Goal: Task Accomplishment & Management: Manage account settings

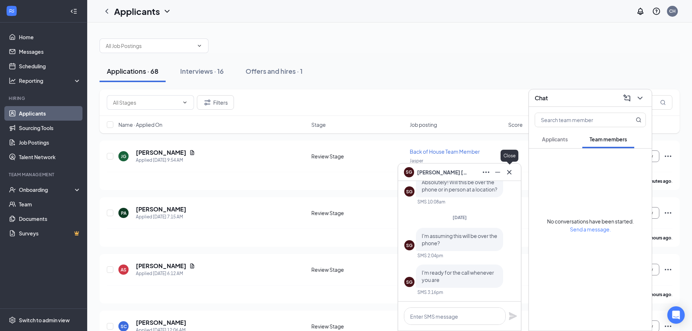
click at [510, 172] on icon "Cross" at bounding box center [509, 172] width 9 height 9
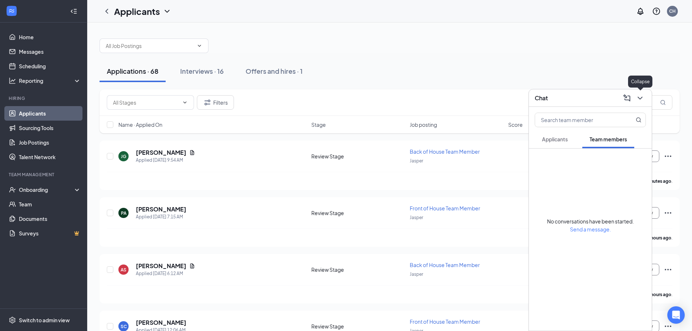
click at [644, 95] on icon "ChevronDown" at bounding box center [640, 98] width 9 height 9
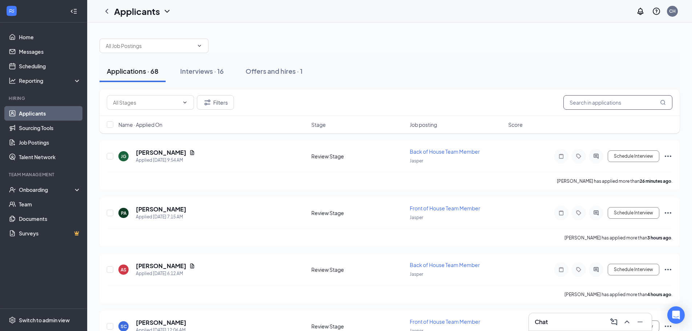
click at [588, 108] on input "text" at bounding box center [618, 102] width 109 height 15
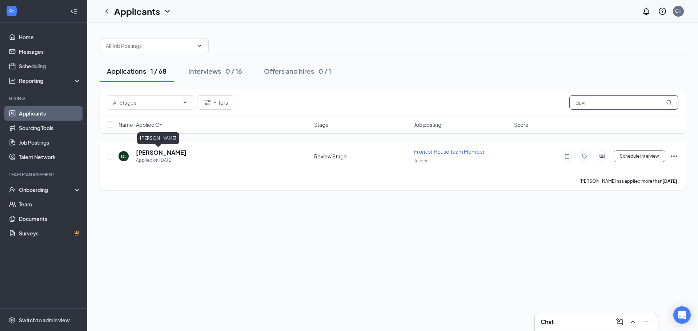
type input "davi"
click at [160, 151] on h5 "[PERSON_NAME]" at bounding box center [161, 153] width 51 height 8
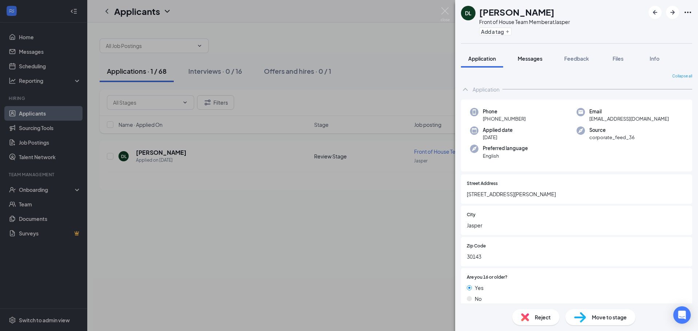
click at [529, 63] on button "Messages" at bounding box center [529, 58] width 39 height 18
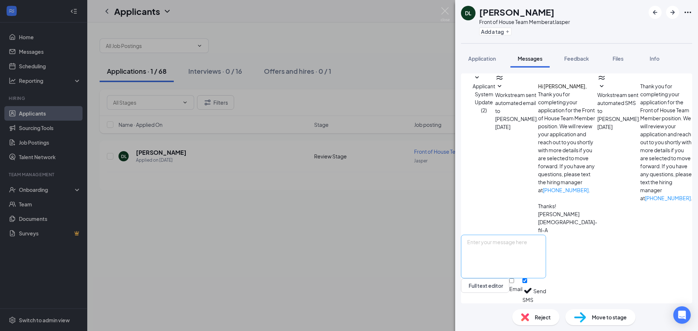
scroll to position [75, 0]
click at [533, 251] on textarea at bounding box center [503, 257] width 85 height 44
click at [508, 242] on textarea "Hello [PERSON_NAME]! I apologize for missing our call time [DATE]! I go caught …" at bounding box center [503, 257] width 85 height 44
click at [546, 244] on textarea "Hello [PERSON_NAME]! This is Beau again. I apologize for missing our call time …" at bounding box center [503, 257] width 85 height 44
click at [546, 253] on textarea "Hello [PERSON_NAME]! This is Beau again. I apologize for missing our call time …" at bounding box center [503, 257] width 85 height 44
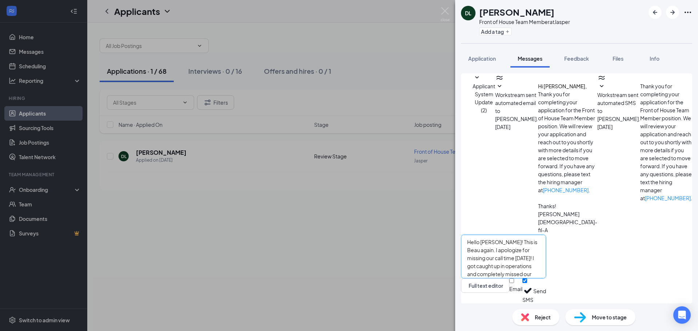
drag, startPoint x: 673, startPoint y: 261, endPoint x: 476, endPoint y: 244, distance: 197.6
click at [476, 244] on textarea "Hello [PERSON_NAME]! This is Beau again. I apologize for missing our call time …" at bounding box center [503, 257] width 85 height 44
click at [546, 263] on textarea "Hello [PERSON_NAME]! This is Beau again. I apologize for missing our call time …" at bounding box center [503, 257] width 85 height 44
type textarea "Hello [PERSON_NAME]! This is Beau again. I apologize for missing our call time …"
click at [546, 289] on button "Send" at bounding box center [539, 290] width 13 height 25
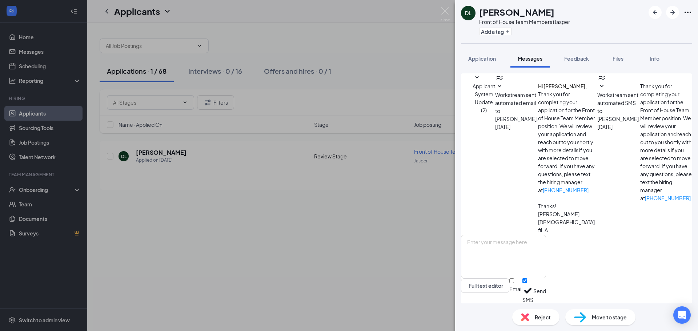
scroll to position [153, 0]
click at [447, 9] on img at bounding box center [444, 14] width 9 height 14
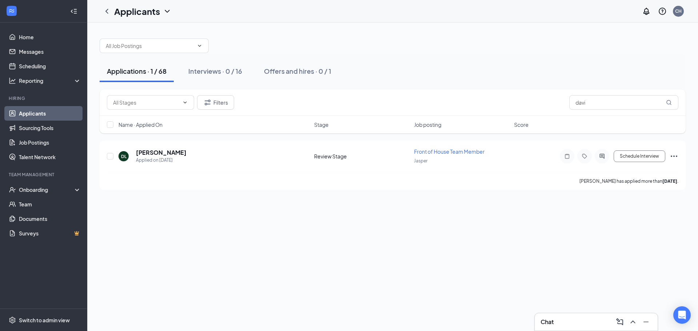
click at [589, 113] on div "Filters davi" at bounding box center [393, 102] width 586 height 27
drag, startPoint x: 591, startPoint y: 104, endPoint x: 555, endPoint y: 105, distance: 36.4
click at [555, 105] on div "Filters davi" at bounding box center [392, 102] width 571 height 15
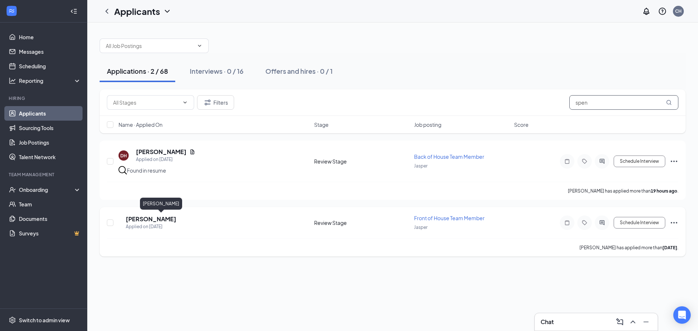
type input "spen"
click at [176, 219] on h5 "[PERSON_NAME]" at bounding box center [151, 219] width 51 height 8
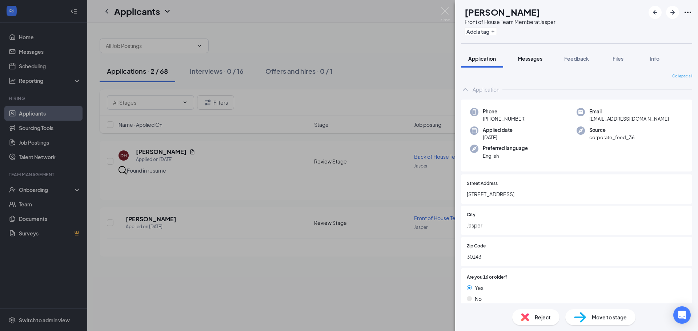
click at [529, 60] on span "Messages" at bounding box center [529, 58] width 25 height 7
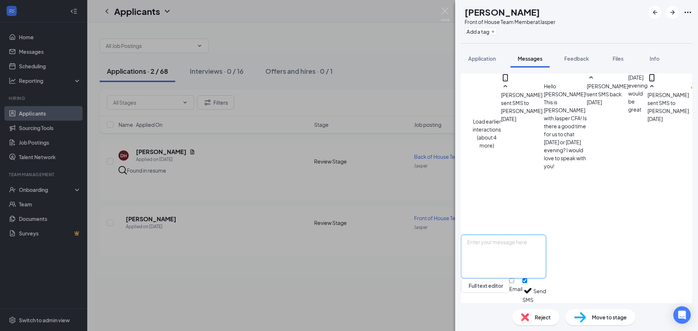
click at [531, 259] on textarea at bounding box center [503, 257] width 85 height 44
paste textarea "Hello [PERSON_NAME]! This is Beau again. I apologize for missing our call time …"
click at [507, 247] on textarea "Hello [PERSON_NAME]! This is Beau again. I apologize for missing our call time …" at bounding box center [503, 257] width 85 height 44
click at [505, 243] on textarea "Hello [PERSON_NAME]! This is Beau again. I apologize for missing our call time …" at bounding box center [503, 257] width 85 height 44
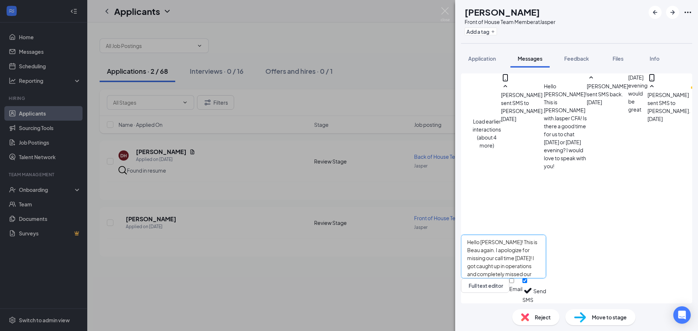
type textarea "Hello [PERSON_NAME]! This is Beau again. I apologize for missing our call time …"
click at [546, 290] on button "Send" at bounding box center [539, 290] width 13 height 25
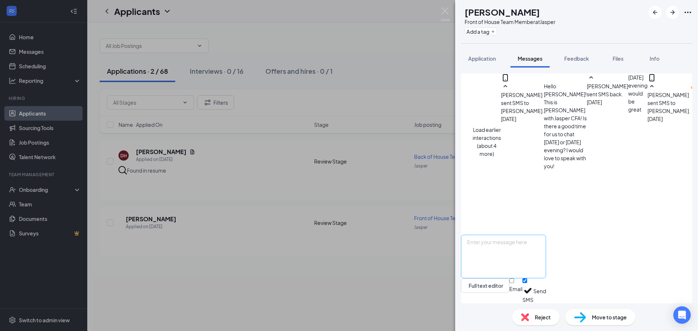
scroll to position [408, 0]
drag, startPoint x: 188, startPoint y: 282, endPoint x: 181, endPoint y: 274, distance: 10.3
click at [188, 282] on div "SG [PERSON_NAME] Front of House Team Member at Jasper Add a tag Application Mes…" at bounding box center [349, 165] width 698 height 331
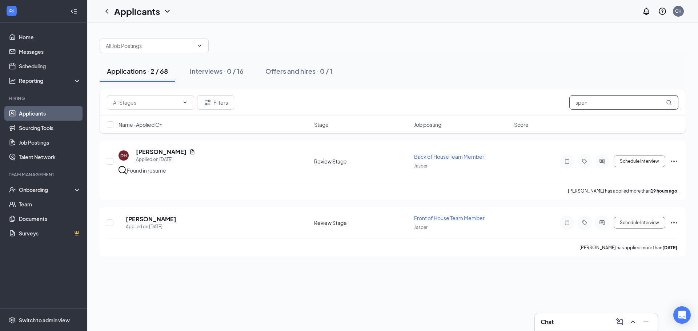
drag, startPoint x: 608, startPoint y: 102, endPoint x: 571, endPoint y: 103, distance: 36.7
click at [573, 103] on input "spen" at bounding box center [623, 102] width 109 height 15
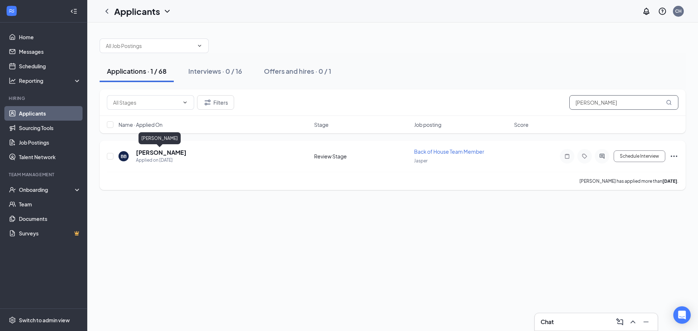
type input "[PERSON_NAME]"
click at [160, 153] on h5 "[PERSON_NAME]" at bounding box center [161, 153] width 51 height 8
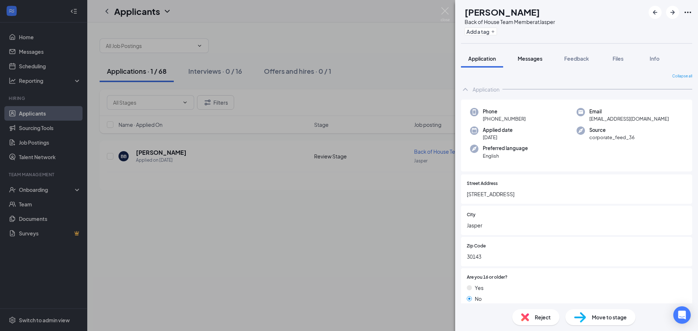
click at [539, 57] on span "Messages" at bounding box center [529, 58] width 25 height 7
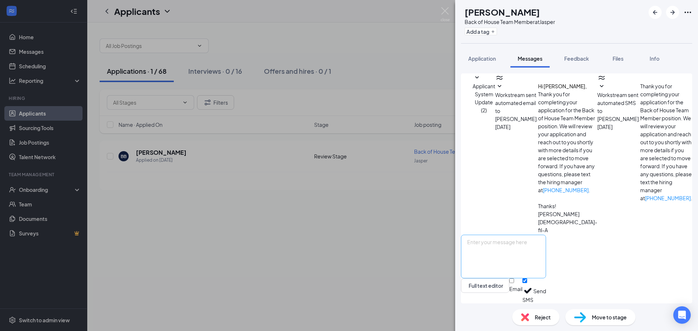
scroll to position [106, 0]
click at [539, 251] on textarea at bounding box center [503, 257] width 85 height 44
paste textarea "Hello [PERSON_NAME]! This is Beau again. I apologize for missing our call time …"
click at [505, 242] on textarea "Hello [PERSON_NAME]! This is Beau again. I apologize for missing our call time …" at bounding box center [503, 257] width 85 height 44
click at [546, 253] on textarea "Hello [PERSON_NAME]! This is Beau again. I apologize for missing our call time …" at bounding box center [503, 257] width 85 height 44
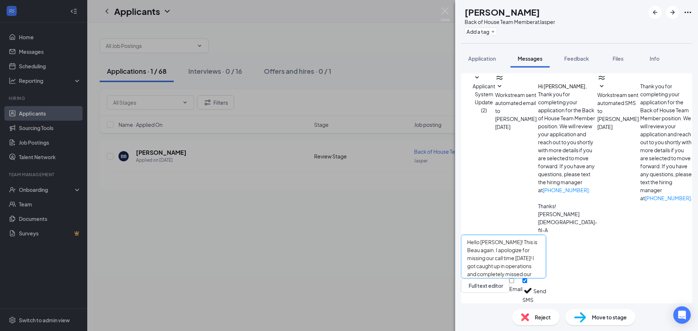
type textarea "Hello [PERSON_NAME]! This is Beau again. I apologize for missing our call time …"
click at [546, 292] on button "Send" at bounding box center [539, 290] width 13 height 25
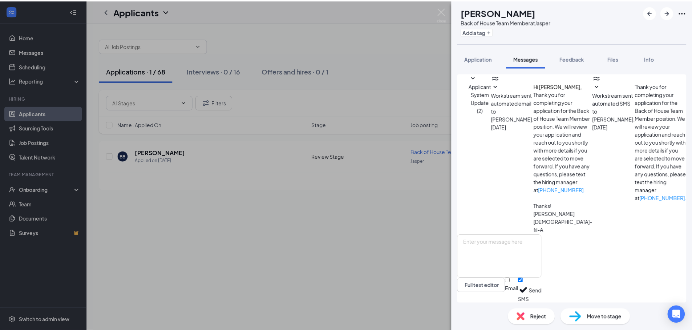
scroll to position [185, 0]
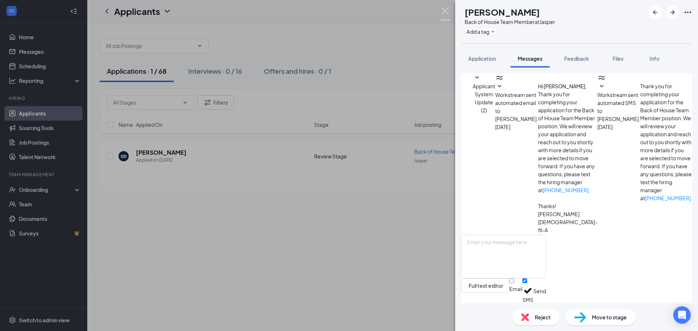
click at [442, 15] on img at bounding box center [444, 14] width 9 height 14
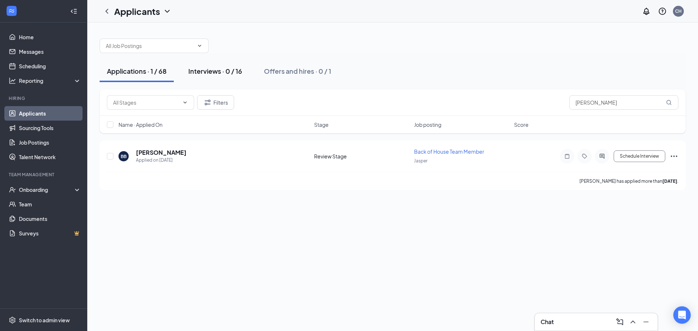
click at [220, 68] on div "Interviews · 0 / 16" at bounding box center [215, 71] width 54 height 9
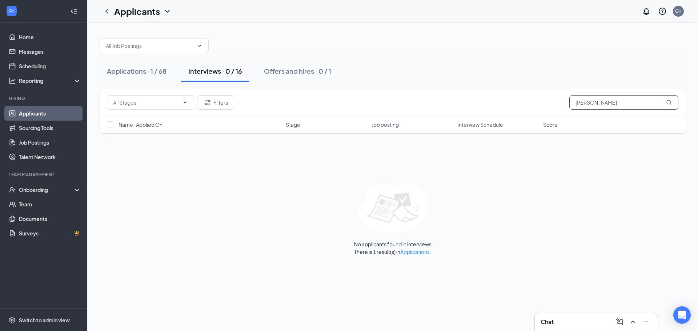
drag, startPoint x: 628, startPoint y: 106, endPoint x: 559, endPoint y: 100, distance: 68.9
click at [559, 100] on div "Filters [PERSON_NAME]" at bounding box center [392, 102] width 571 height 15
click at [463, 176] on div "Applications · 1 / 68 Interviews · 0 / 16 Offers and hires · 0 / 1 Filters Name…" at bounding box center [392, 144] width 611 height 242
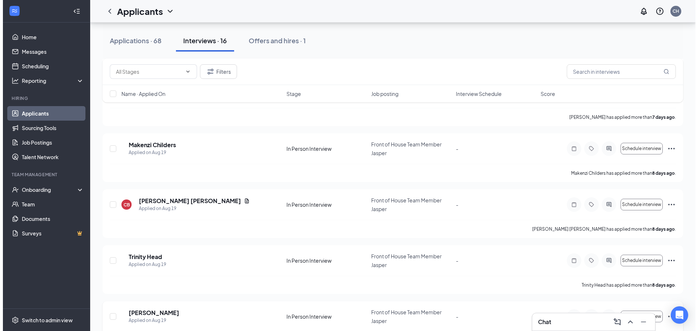
scroll to position [695, 0]
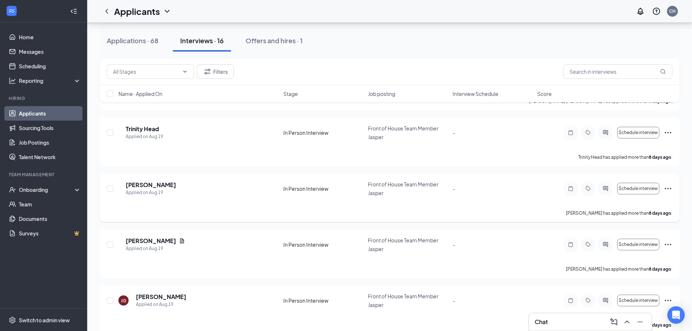
click at [234, 189] on div "[PERSON_NAME] Applied on [DATE] In Person Interview Front of House Team Member …" at bounding box center [390, 192] width 566 height 23
click at [164, 181] on h5 "[PERSON_NAME]" at bounding box center [151, 185] width 51 height 8
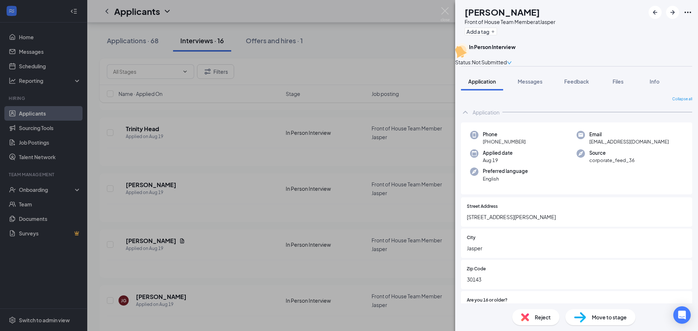
click at [511, 61] on icon "down" at bounding box center [509, 62] width 4 height 3
click at [338, 59] on div "[PERSON_NAME] Front of House Team Member at Jasper Add a tag In Person Intervie…" at bounding box center [349, 165] width 698 height 331
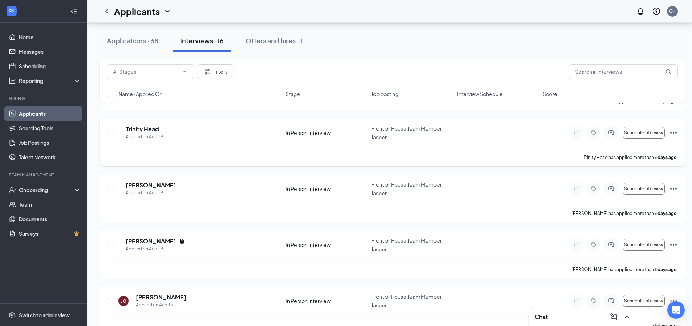
click at [162, 117] on div "TH Trinity Head Applied on [DATE] In Person Interview Front of House Team Membe…" at bounding box center [393, 141] width 586 height 49
click at [159, 125] on h5 "Trinity Head" at bounding box center [142, 129] width 33 height 8
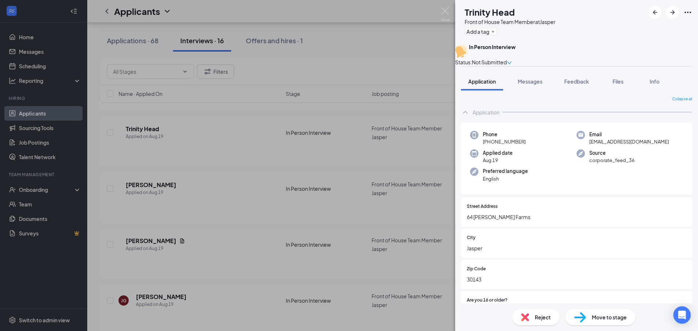
click at [321, 74] on div "TH Trinity Head Front of House Team Member at Jasper Add a tag In Person Interv…" at bounding box center [349, 165] width 698 height 331
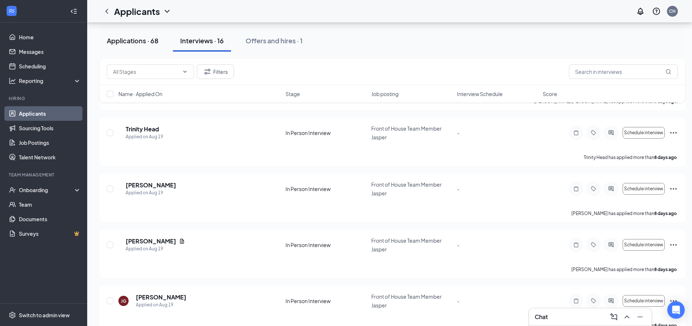
click at [137, 43] on div "Applications · 68" at bounding box center [133, 40] width 52 height 9
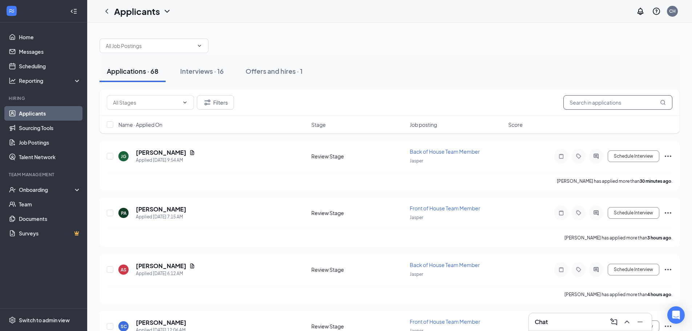
click at [575, 105] on input "text" at bounding box center [618, 102] width 109 height 15
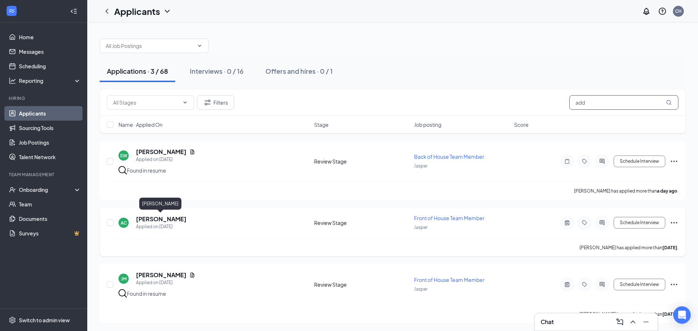
type input "add"
click at [168, 218] on h5 "[PERSON_NAME]" at bounding box center [161, 219] width 51 height 8
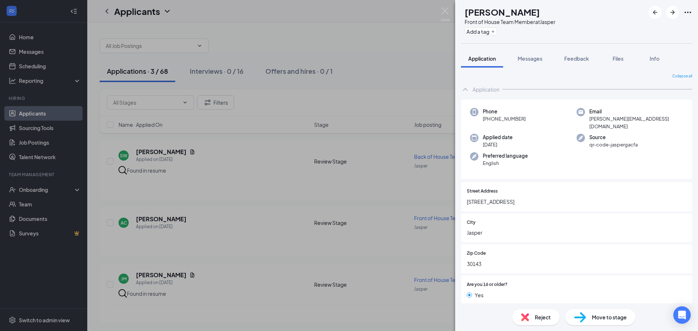
click at [284, 240] on div "AC [PERSON_NAME] Front of House Team Member at Jasper Add a tag Application Mes…" at bounding box center [349, 165] width 698 height 331
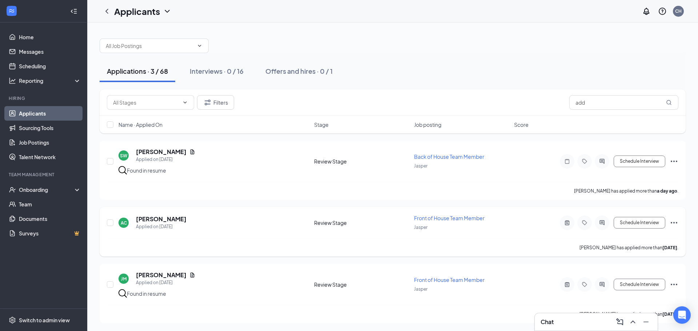
click at [675, 222] on icon "Ellipses" at bounding box center [673, 222] width 9 height 9
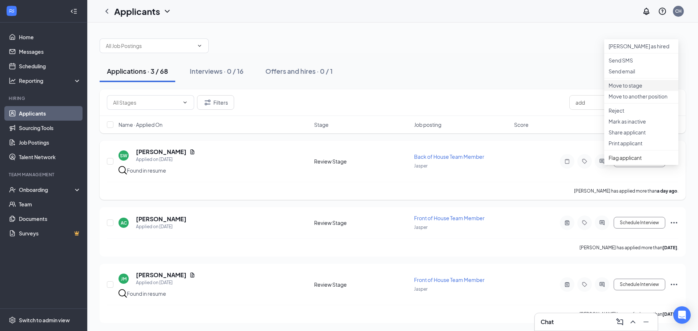
click at [645, 89] on p "Move to stage" at bounding box center [640, 85] width 65 height 7
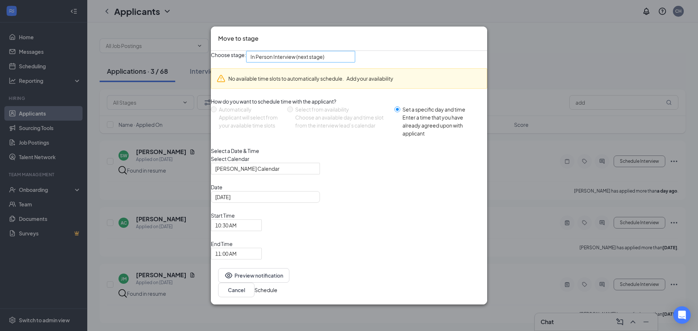
click at [343, 71] on span "In Person Interview (next stage)" at bounding box center [297, 61] width 94 height 20
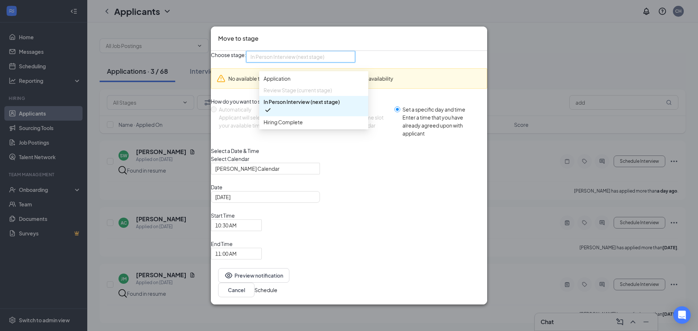
click at [384, 174] on div "Select Calendar [PERSON_NAME] Calendar" at bounding box center [349, 165] width 276 height 20
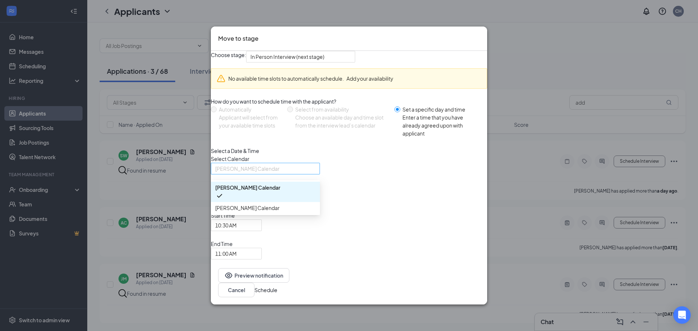
click at [315, 174] on span "[PERSON_NAME] Calendar" at bounding box center [265, 168] width 100 height 11
click at [295, 214] on div "[PERSON_NAME] Calendar" at bounding box center [265, 208] width 109 height 12
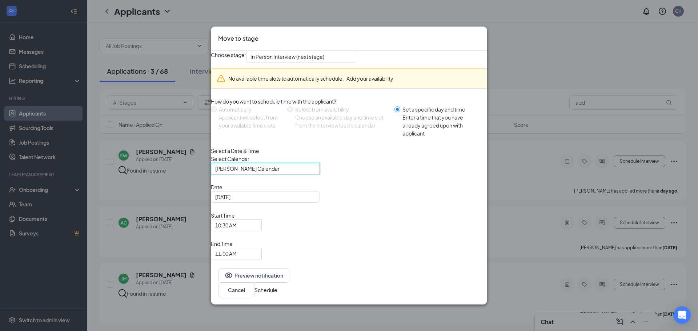
click at [482, 40] on icon "Cross" at bounding box center [484, 38] width 4 height 4
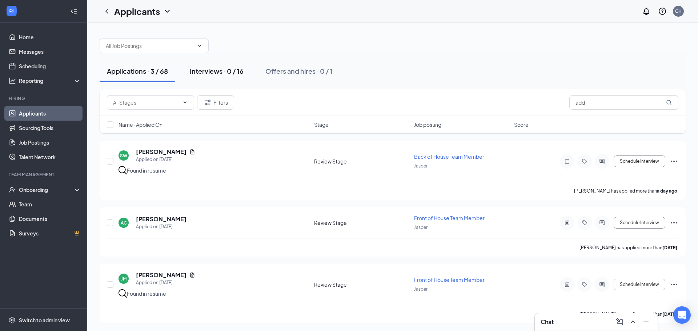
click at [209, 66] on button "Interviews · 0 / 16" at bounding box center [216, 71] width 68 height 22
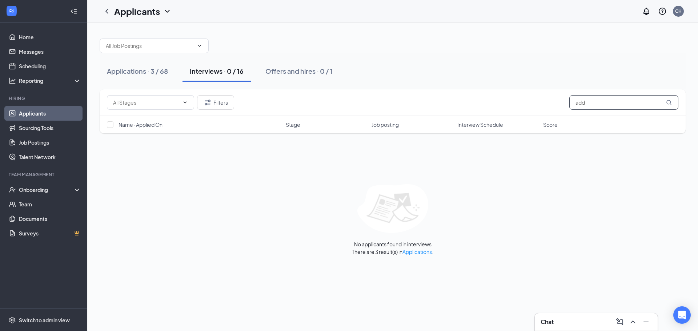
drag, startPoint x: 630, startPoint y: 106, endPoint x: 564, endPoint y: 109, distance: 65.8
click at [564, 109] on div "Filters add" at bounding box center [392, 102] width 571 height 15
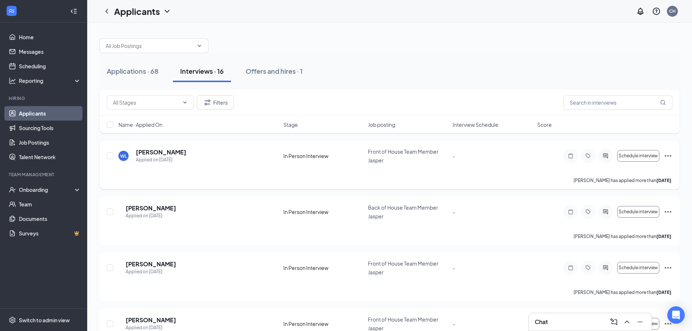
click at [208, 155] on div "[PERSON_NAME] Applied on [DATE]" at bounding box center [198, 155] width 161 height 15
click at [170, 150] on h5 "[PERSON_NAME]" at bounding box center [161, 152] width 51 height 8
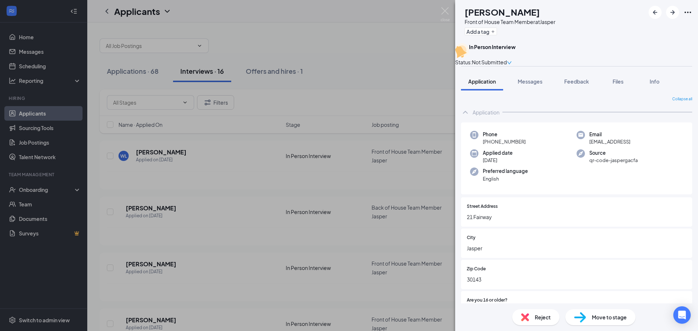
click at [469, 58] on img at bounding box center [462, 50] width 14 height 15
click at [677, 58] on div "Status : Not Submitted" at bounding box center [576, 62] width 243 height 8
click at [507, 58] on span "Not Submitted" at bounding box center [489, 62] width 35 height 8
click at [636, 73] on div "Assign Time" at bounding box center [647, 75] width 40 height 16
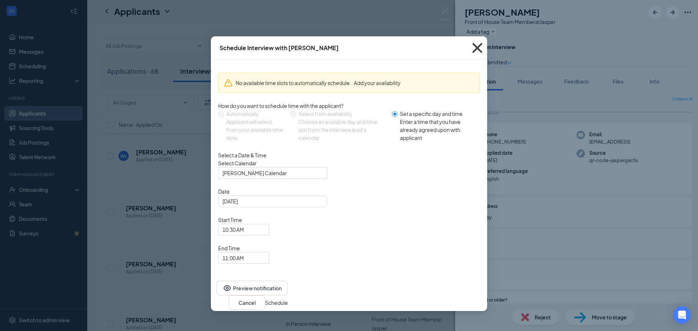
click at [477, 48] on icon "Cross" at bounding box center [477, 48] width 10 height 10
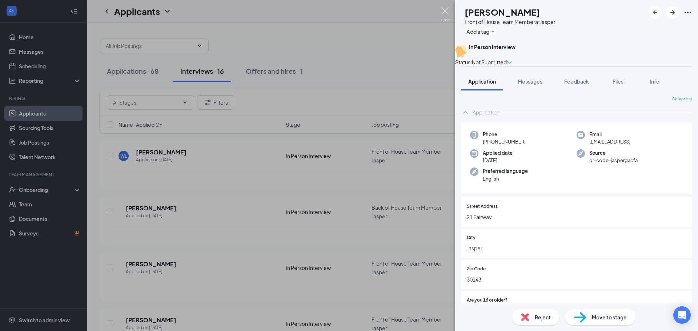
click at [447, 9] on img at bounding box center [444, 14] width 9 height 14
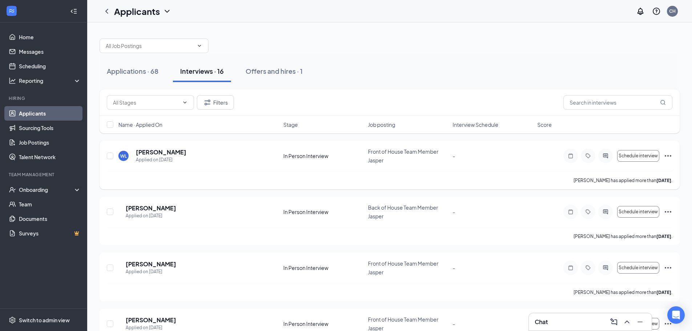
click at [669, 154] on icon "Ellipses" at bounding box center [668, 156] width 9 height 9
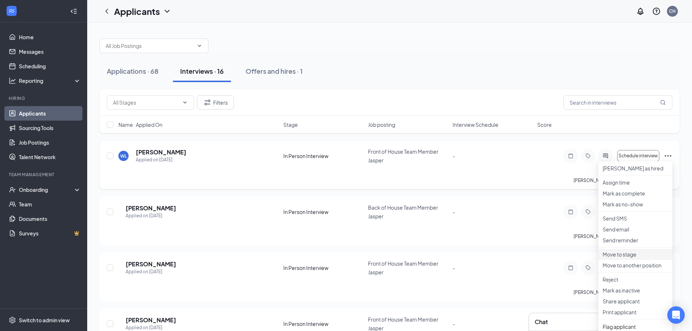
click at [627, 260] on li "Move to stage" at bounding box center [636, 254] width 74 height 11
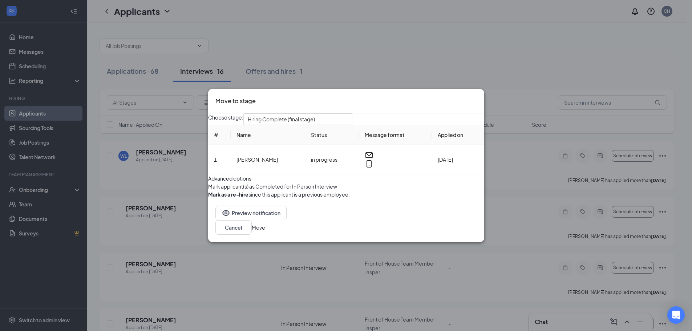
click at [472, 89] on div "Move to stage" at bounding box center [346, 101] width 276 height 24
click at [466, 96] on div "Move to stage" at bounding box center [347, 100] width 262 height 9
click at [477, 96] on icon "Cross" at bounding box center [477, 96] width 0 height 0
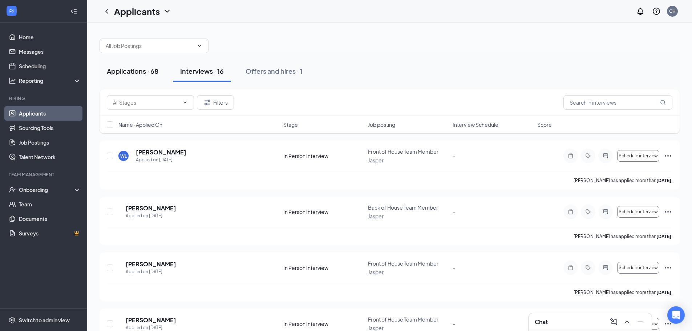
click at [144, 76] on button "Applications · 68" at bounding box center [133, 71] width 66 height 22
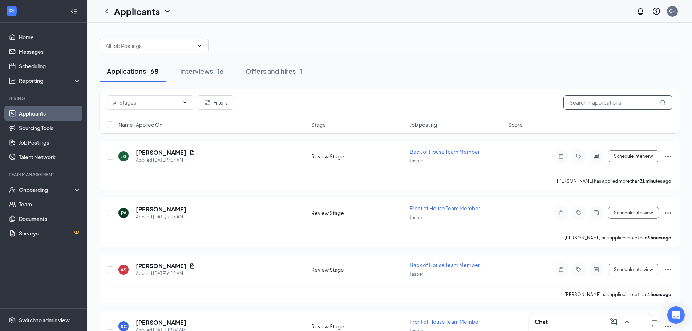
click at [581, 104] on input "text" at bounding box center [618, 102] width 109 height 15
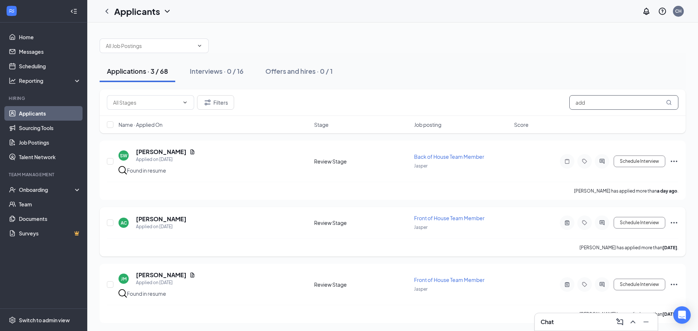
type input "add"
click at [674, 221] on icon "Ellipses" at bounding box center [673, 222] width 9 height 9
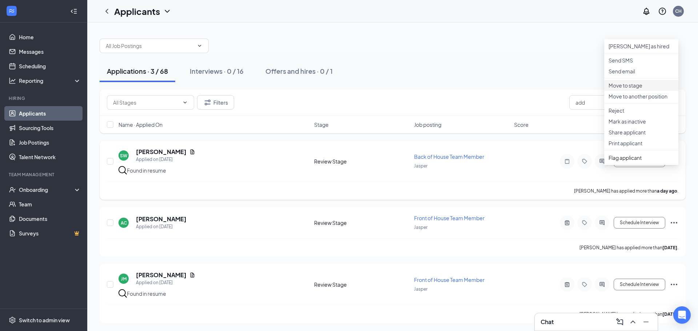
click at [624, 89] on p "Move to stage" at bounding box center [640, 85] width 65 height 7
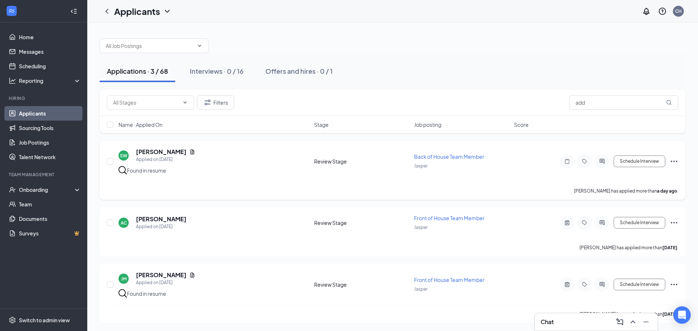
type input "[DATE]"
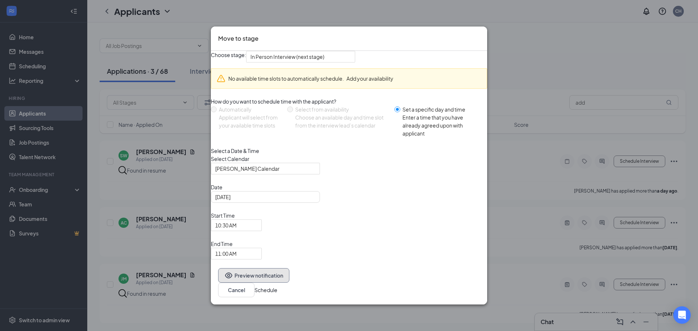
click at [285, 283] on button "Preview notification" at bounding box center [253, 275] width 71 height 15
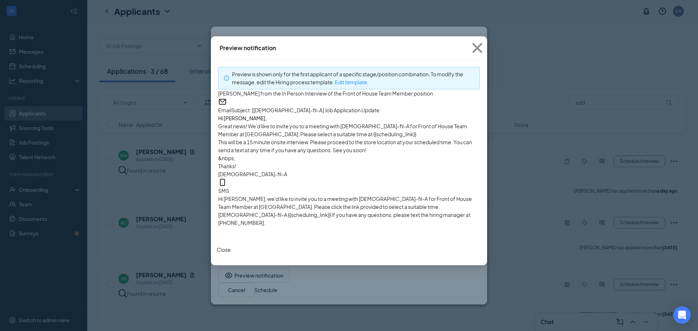
scroll to position [17, 0]
click at [477, 47] on icon "Cross" at bounding box center [477, 48] width 20 height 20
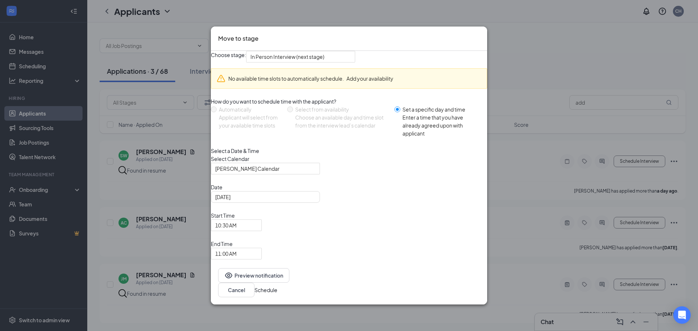
click at [480, 34] on icon "Cross" at bounding box center [480, 34] width 0 height 0
